Goal: Check status: Check status

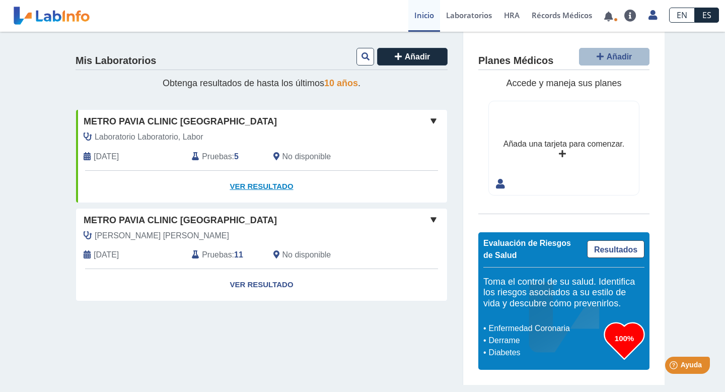
click at [261, 191] on link "Ver Resultado" at bounding box center [261, 187] width 371 height 32
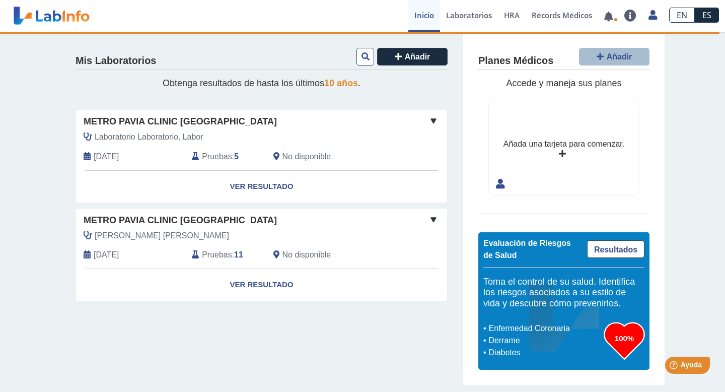
click at [219, 155] on span "Pruebas" at bounding box center [217, 156] width 30 height 12
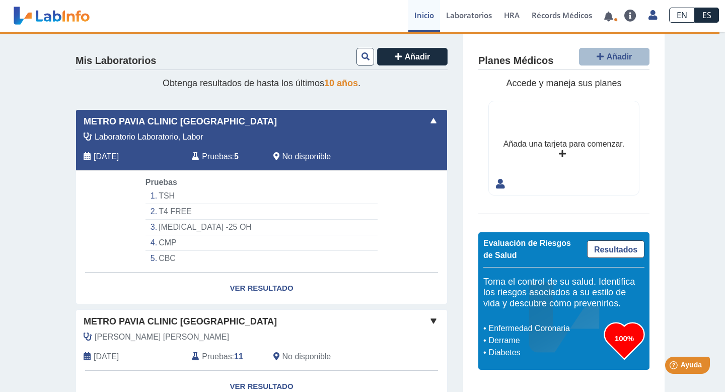
click at [219, 155] on span "Pruebas" at bounding box center [217, 156] width 30 height 12
click at [213, 226] on li "VITAMIN D -25 OH" at bounding box center [261, 227] width 232 height 16
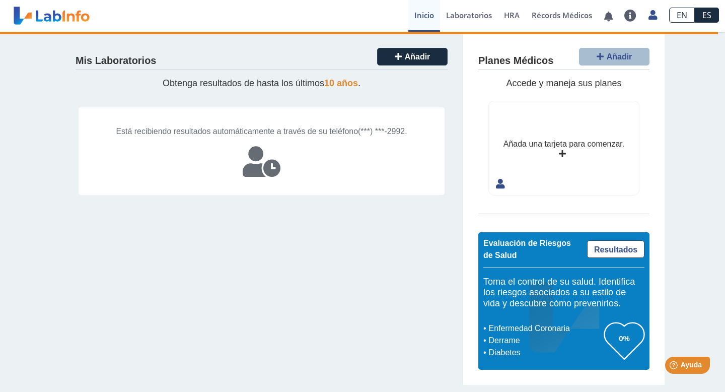
click at [262, 164] on icon at bounding box center [262, 161] width 38 height 30
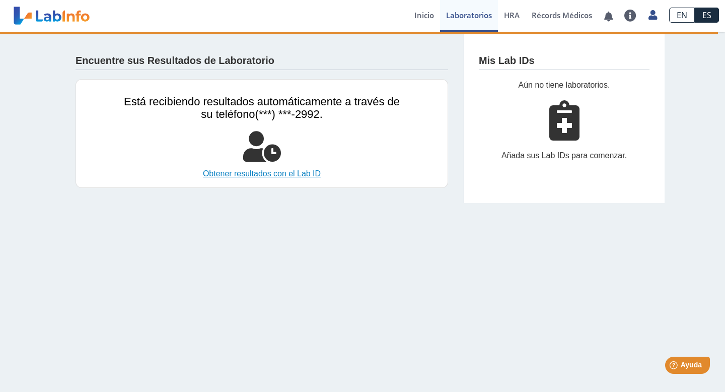
click at [266, 175] on link "Obtener resultados con el Lab ID" at bounding box center [262, 174] width 276 height 12
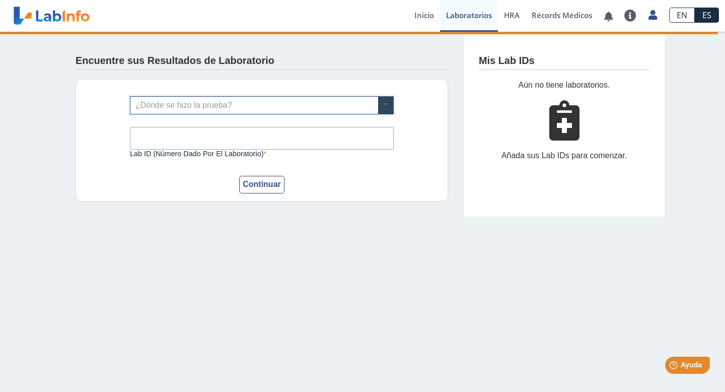
click at [385, 102] on span at bounding box center [385, 105] width 15 height 17
click at [132, 111] on input "text" at bounding box center [261, 105] width 263 height 17
click at [98, 142] on div "¿Dónde se hizo la prueba? Lab ID (número dado por el laboratorio) Este campo es…" at bounding box center [261, 140] width 372 height 122
click at [167, 143] on input "Lab ID (número dado por el laboratorio)" at bounding box center [262, 138] width 264 height 23
type input "141224"
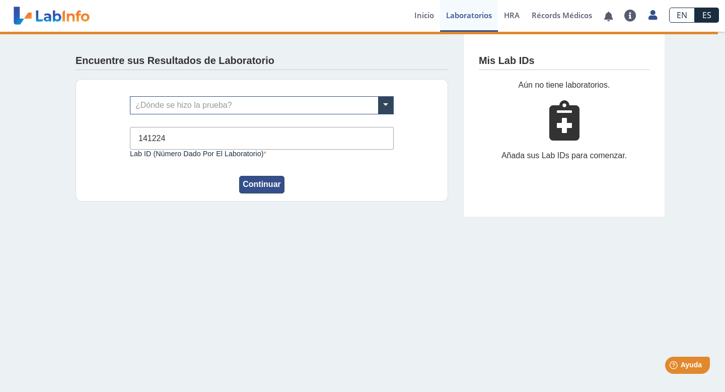
click at [258, 183] on button "Continuar" at bounding box center [261, 185] width 45 height 18
click at [269, 182] on button "Continuar" at bounding box center [261, 185] width 45 height 18
click at [389, 103] on span at bounding box center [385, 105] width 15 height 17
click at [161, 137] on input "141224" at bounding box center [262, 138] width 264 height 23
click at [271, 200] on div "¿Dónde se hizo la prueba? 141224 Lab ID (número dado por el laboratorio) Este c…" at bounding box center [261, 140] width 372 height 122
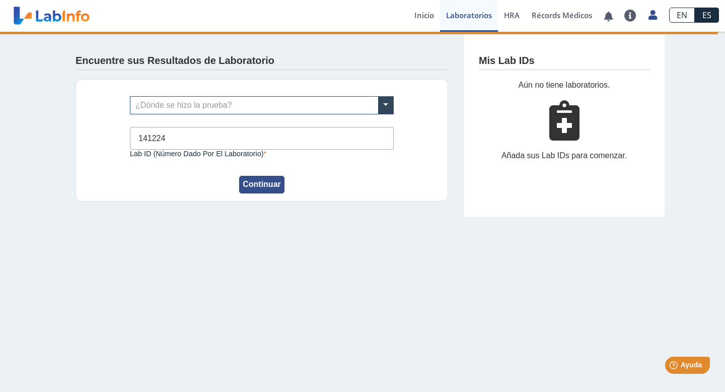
click at [268, 180] on button "Continuar" at bounding box center [261, 185] width 45 height 18
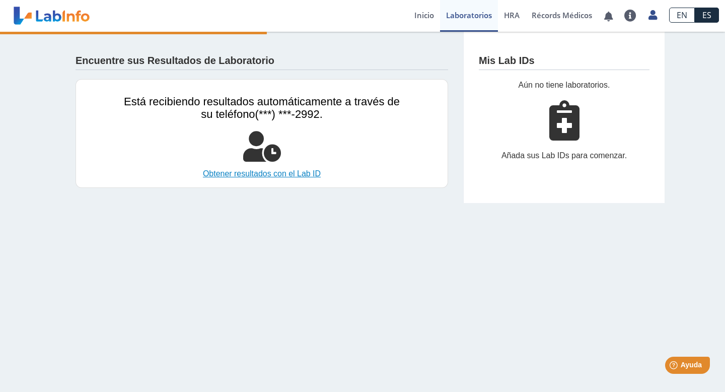
click at [289, 174] on link "Obtener resultados con el Lab ID" at bounding box center [262, 174] width 276 height 12
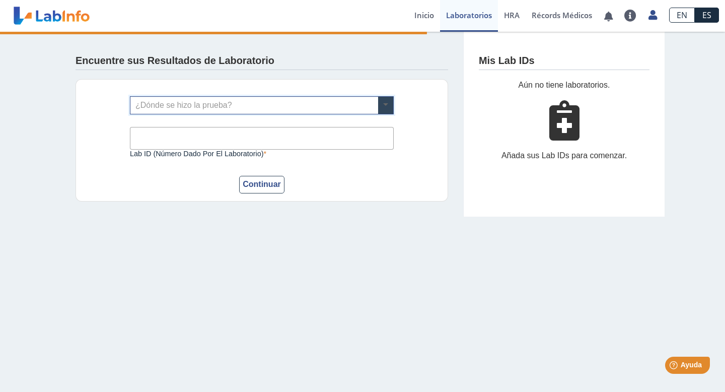
click at [385, 107] on span at bounding box center [385, 105] width 15 height 17
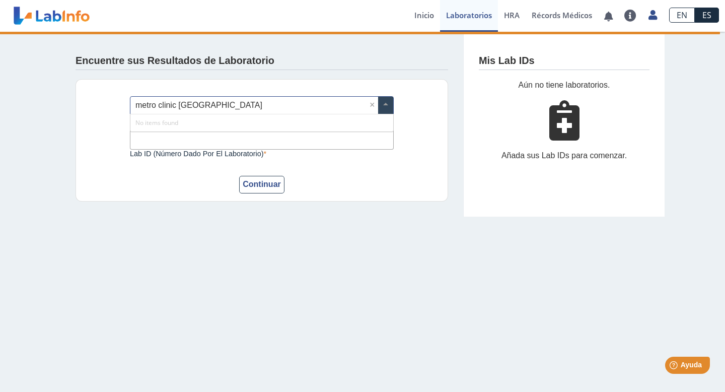
click at [187, 104] on input "metro clinic [GEOGRAPHIC_DATA]" at bounding box center [261, 105] width 263 height 17
type input "I"
click at [428, 13] on link "Inicio" at bounding box center [424, 16] width 32 height 32
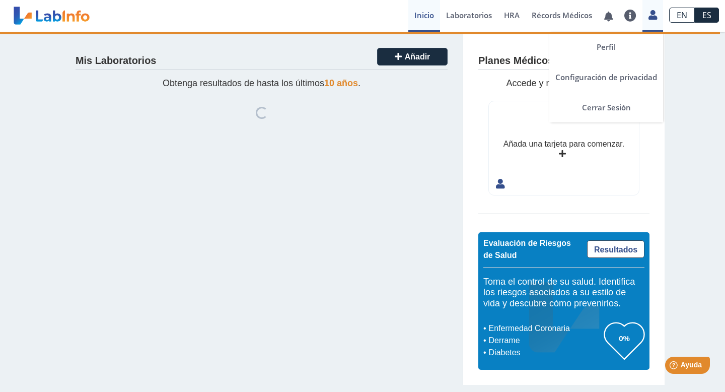
click at [652, 15] on icon at bounding box center [652, 15] width 9 height 8
click at [597, 101] on link "Cerrar Sesión" at bounding box center [606, 107] width 114 height 30
click at [600, 100] on link "Cerrar Sesión" at bounding box center [606, 107] width 114 height 30
